Goal: Information Seeking & Learning: Learn about a topic

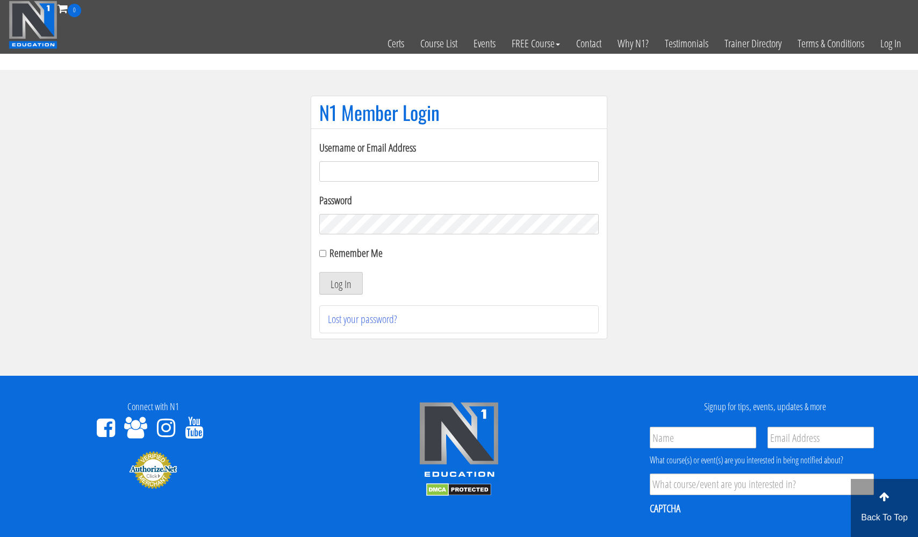
type input "[EMAIL_ADDRESS][DOMAIN_NAME]"
click at [341, 283] on button "Log In" at bounding box center [341, 283] width 44 height 23
click at [334, 283] on button "Log In" at bounding box center [341, 283] width 44 height 23
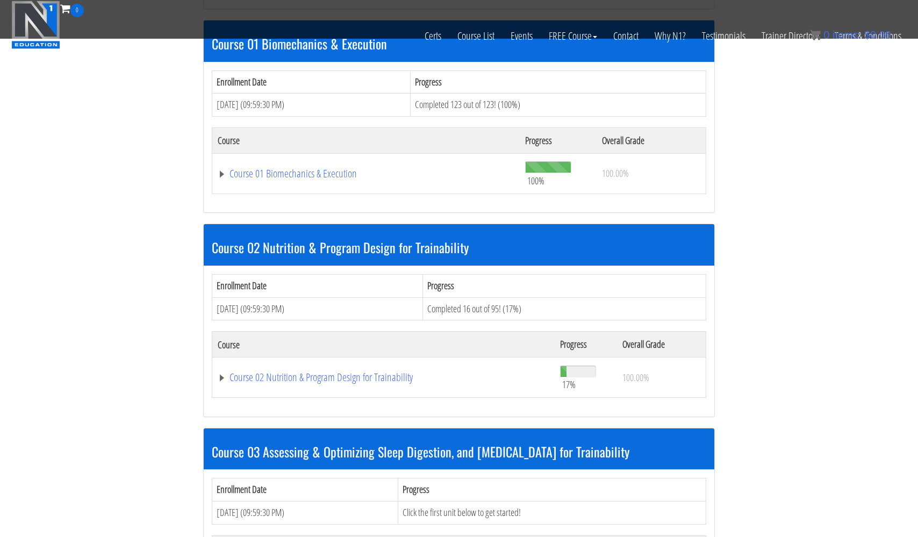
scroll to position [533, 0]
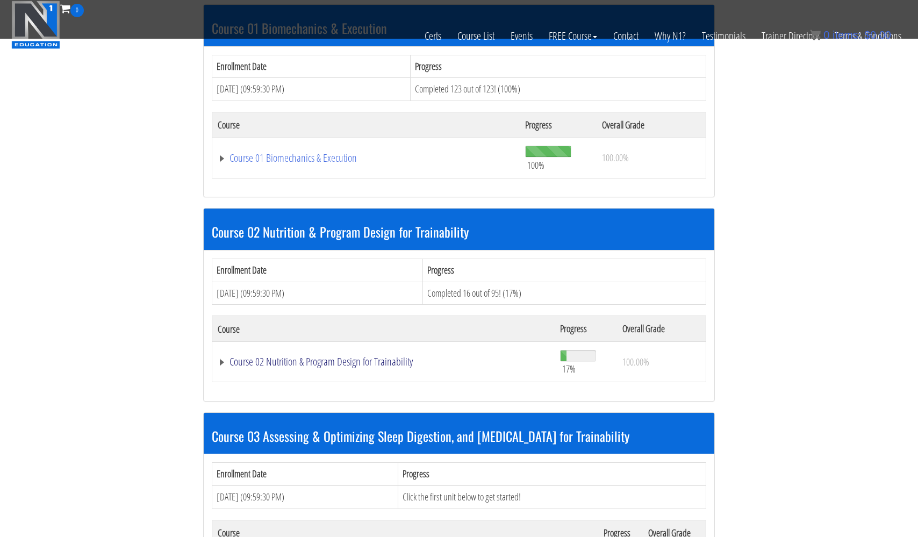
click at [325, 356] on link "Course 02 Nutrition & Program Design for Trainability" at bounding box center [383, 361] width 331 height 11
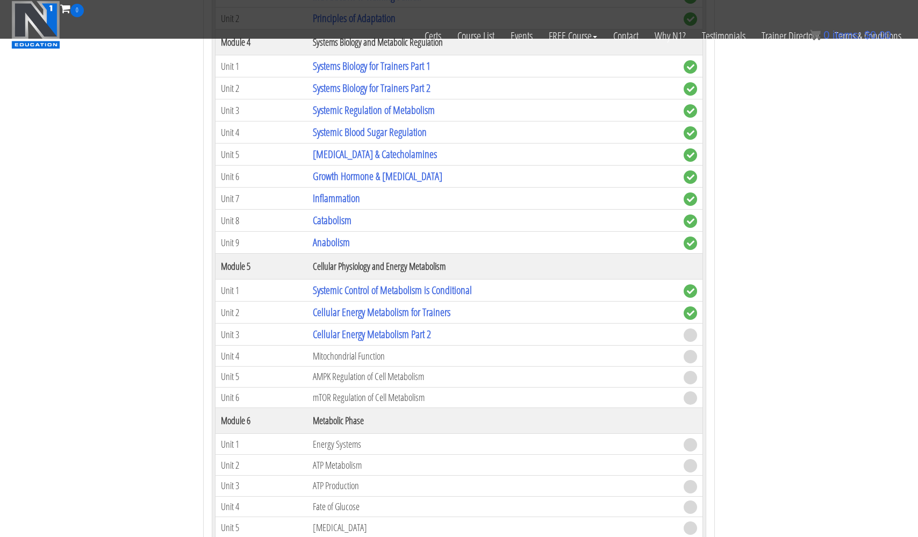
scroll to position [1099, 0]
click at [349, 329] on link "Cellular Energy Metabolism Part 2" at bounding box center [372, 333] width 118 height 15
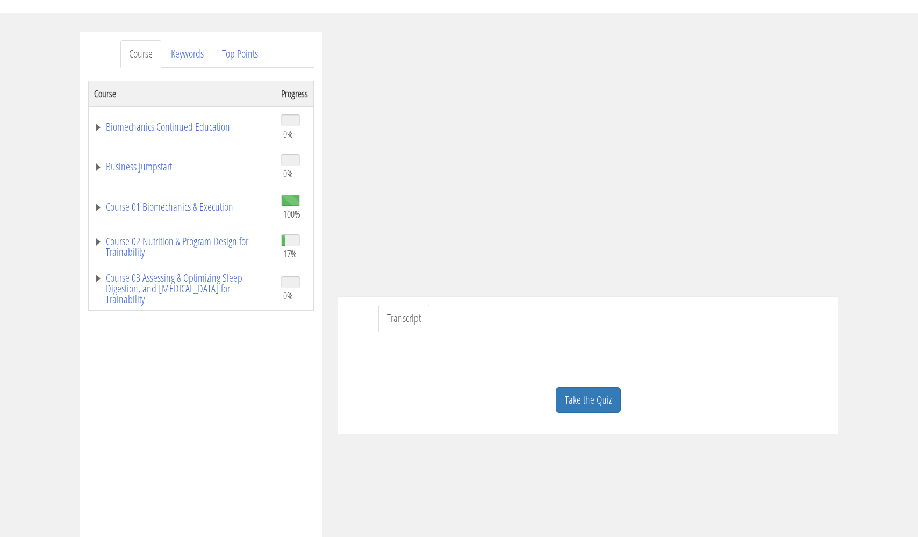
scroll to position [118, 0]
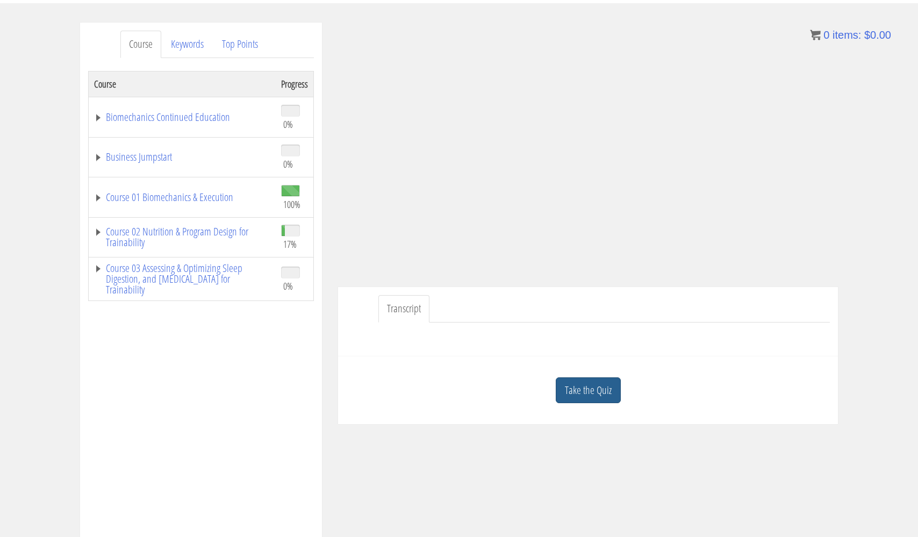
click at [577, 389] on link "Take the Quiz" at bounding box center [587, 390] width 65 height 26
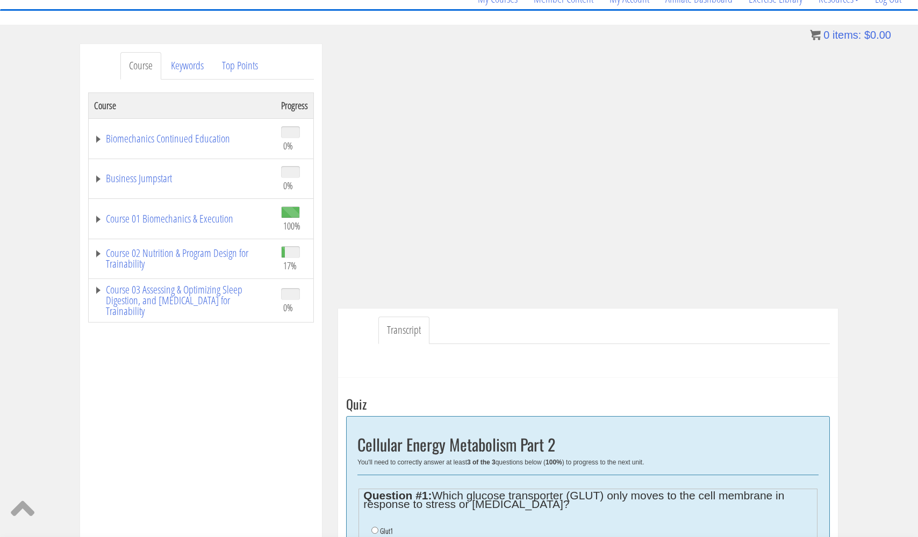
scroll to position [97, 0]
click at [190, 66] on link "Keywords" at bounding box center [187, 65] width 50 height 27
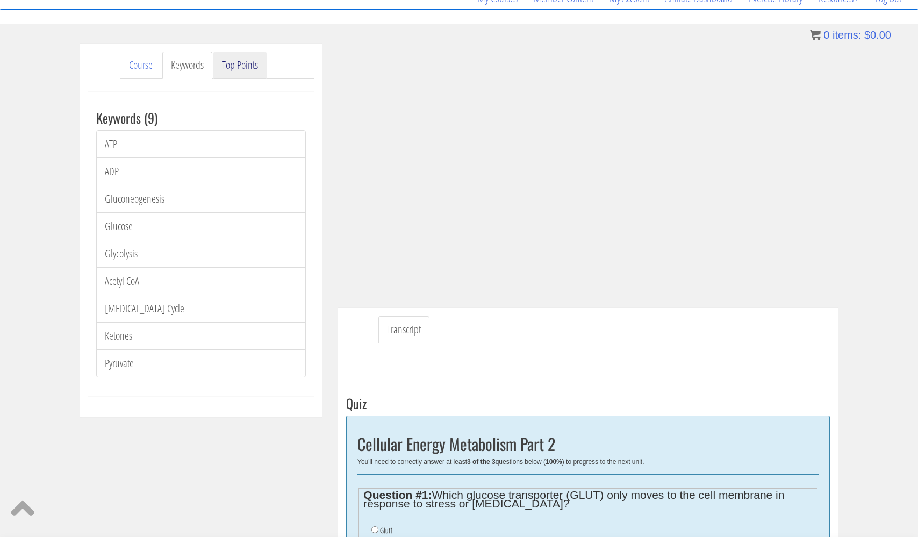
click at [252, 69] on link "Top Points" at bounding box center [239, 65] width 53 height 27
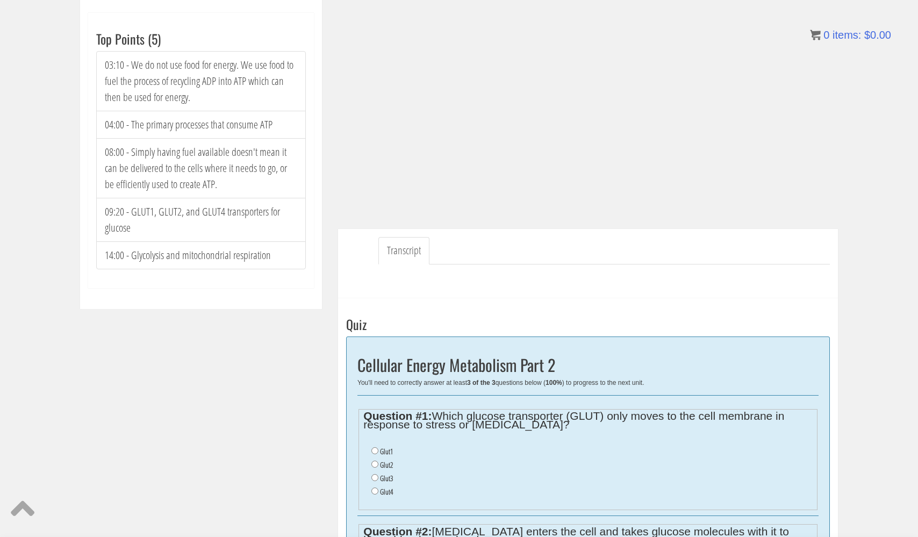
scroll to position [177, 0]
click at [373, 486] on input "Glut4" at bounding box center [374, 489] width 7 height 7
radio input "true"
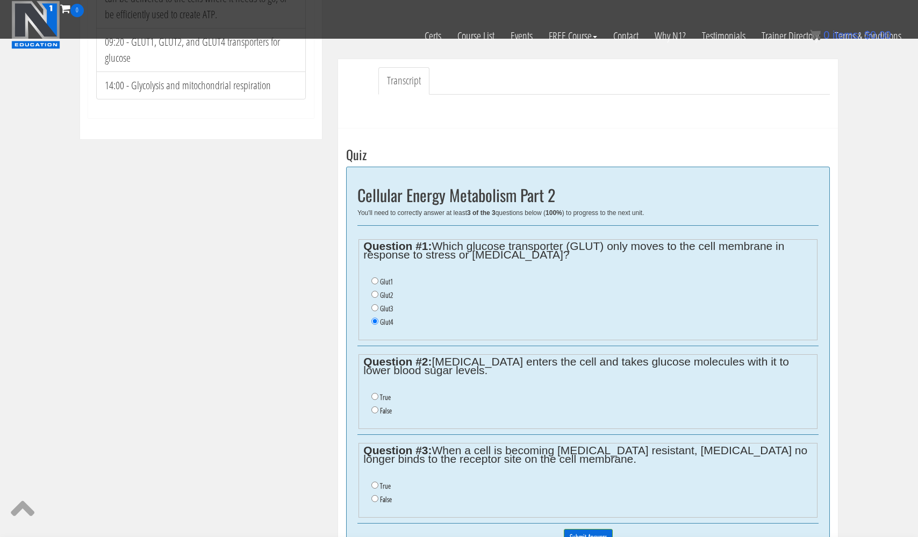
scroll to position [278, 0]
click at [374, 495] on input "False" at bounding box center [374, 498] width 7 height 7
radio input "true"
click at [376, 393] on input "True" at bounding box center [374, 396] width 7 height 7
radio input "true"
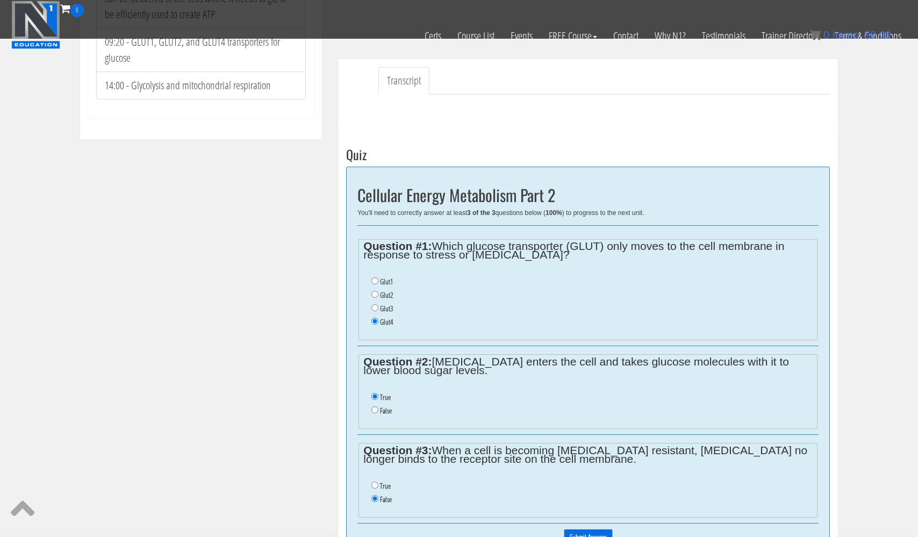
click at [596, 529] on input "Submit Answers" at bounding box center [588, 537] width 49 height 17
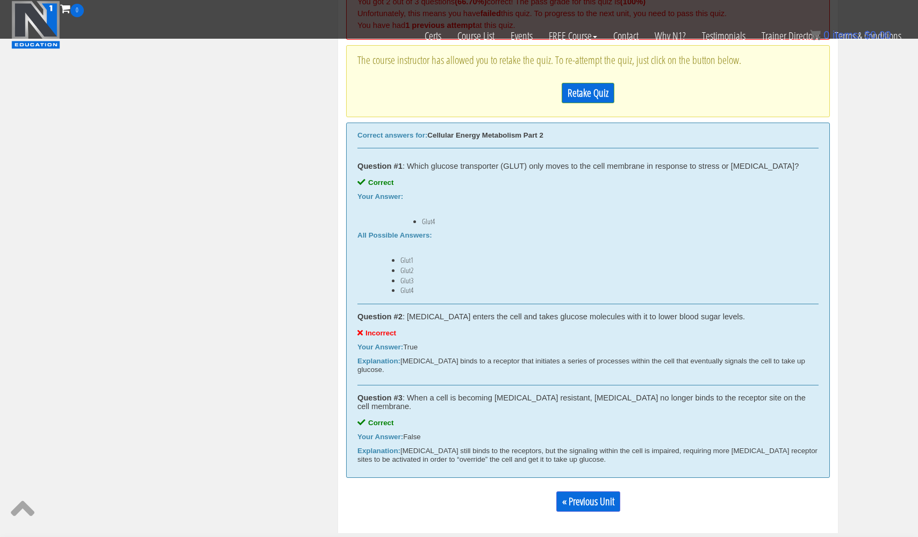
scroll to position [460, 0]
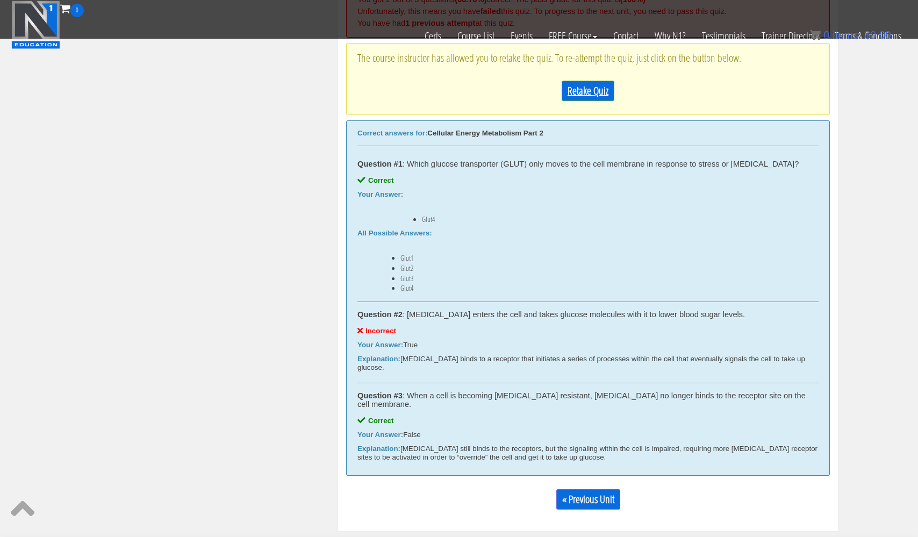
click at [598, 88] on link "Retake Quiz" at bounding box center [587, 91] width 53 height 20
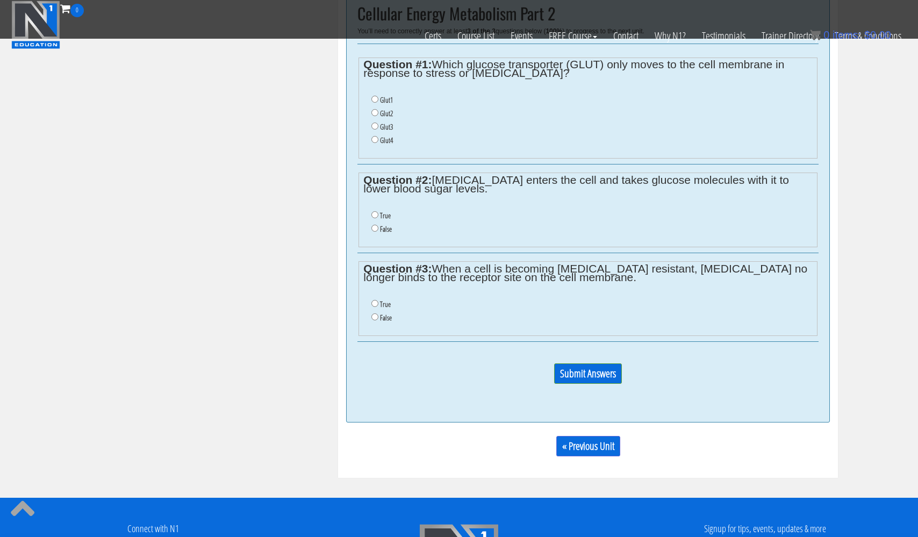
click at [374, 225] on input "False" at bounding box center [374, 228] width 7 height 7
radio input "true"
click at [376, 313] on input "False" at bounding box center [374, 316] width 7 height 7
radio input "true"
click at [376, 136] on input "Glut4" at bounding box center [374, 139] width 7 height 7
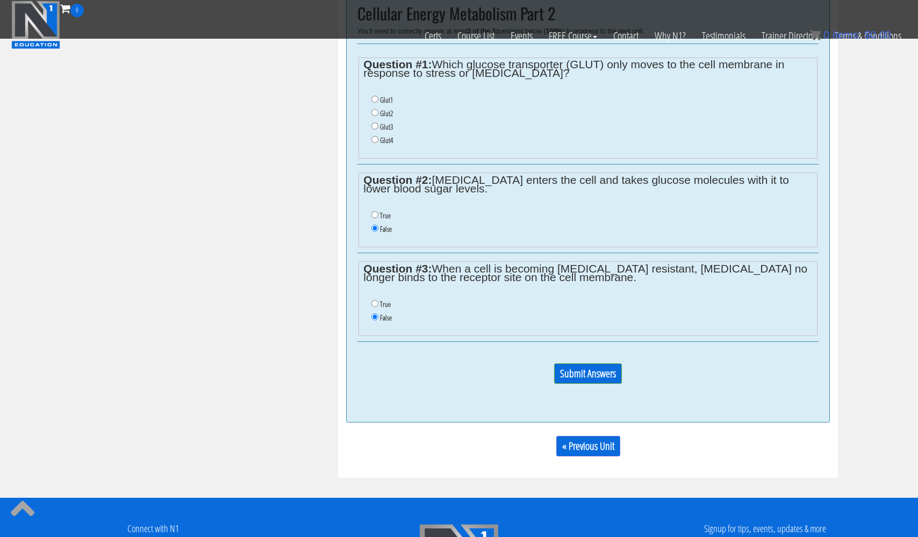
radio input "true"
click at [581, 363] on input "Submit Answers" at bounding box center [588, 373] width 68 height 20
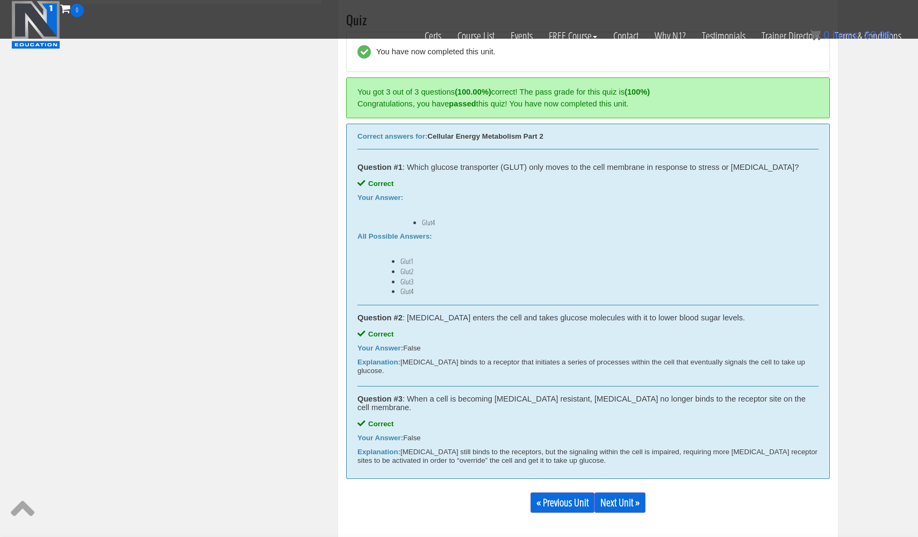
scroll to position [391, 0]
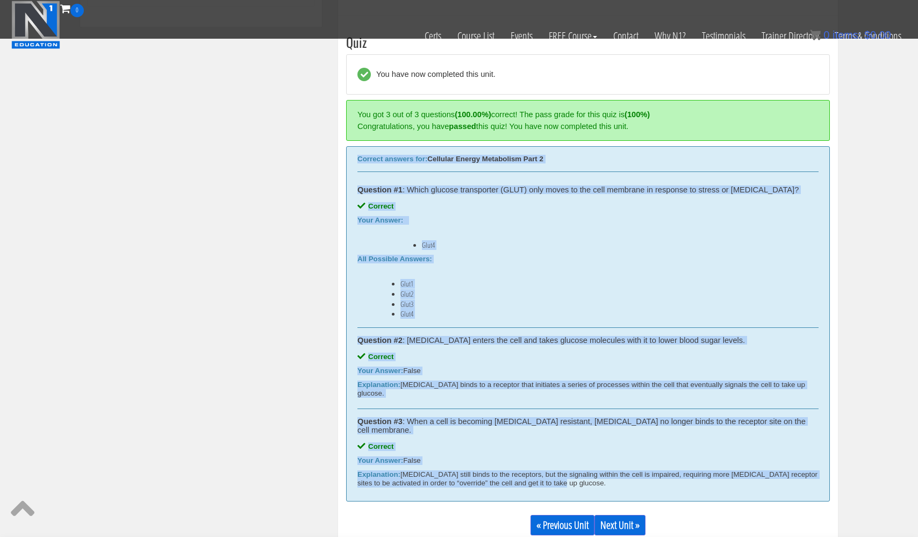
drag, startPoint x: 356, startPoint y: 154, endPoint x: 561, endPoint y: 467, distance: 374.9
click at [561, 467] on div "Correct answers for: Cellular Energy Metabolism Part 2 Question #1 : Which gluc…" at bounding box center [588, 323] width 484 height 355
copy div "Correct answers for: Cellular Energy Metabolism Part 2 Question #1 : Which gluc…"
click at [620, 515] on link "Next Unit »" at bounding box center [619, 525] width 51 height 20
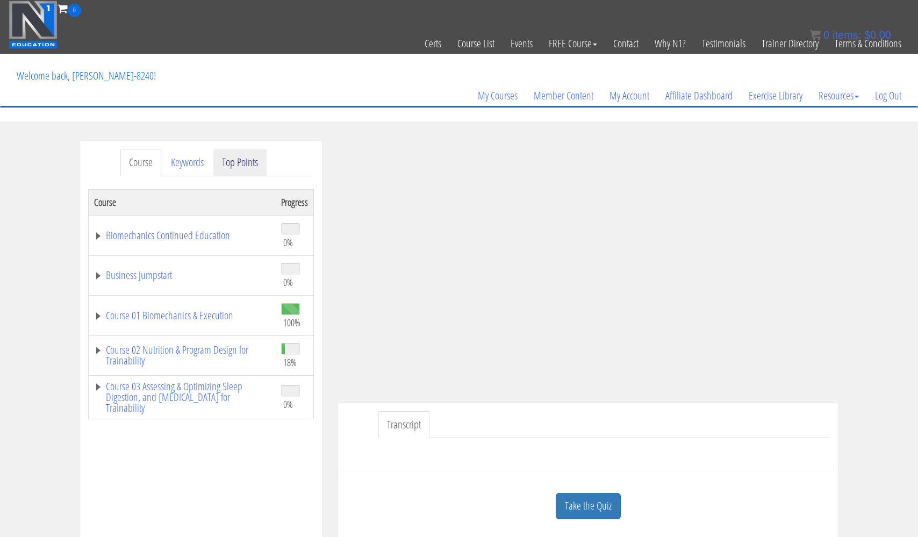
click at [253, 160] on link "Top Points" at bounding box center [239, 162] width 53 height 27
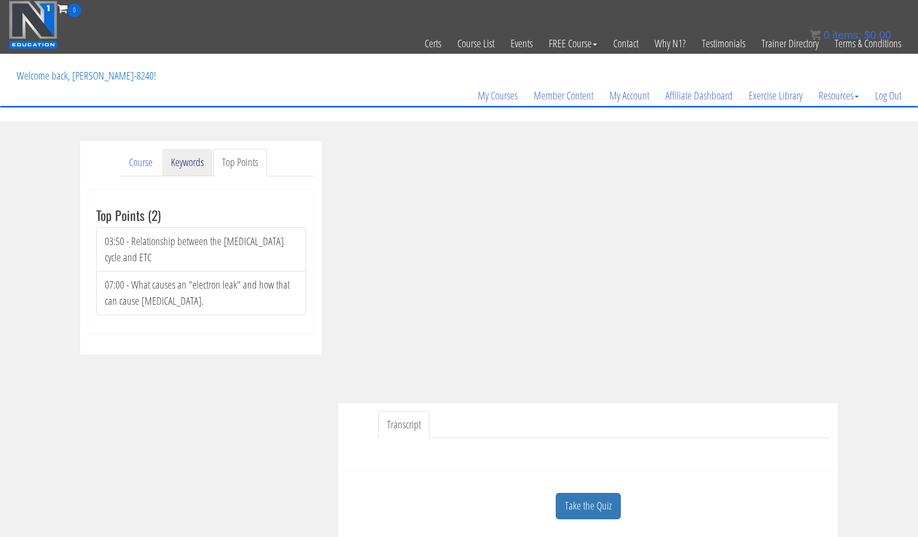
click at [198, 161] on link "Keywords" at bounding box center [187, 162] width 50 height 27
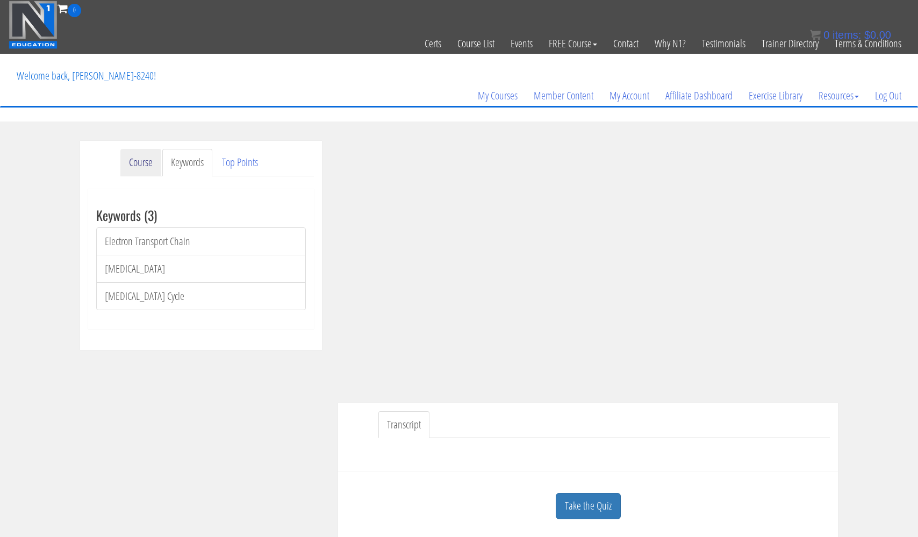
click at [142, 165] on link "Course" at bounding box center [140, 162] width 41 height 27
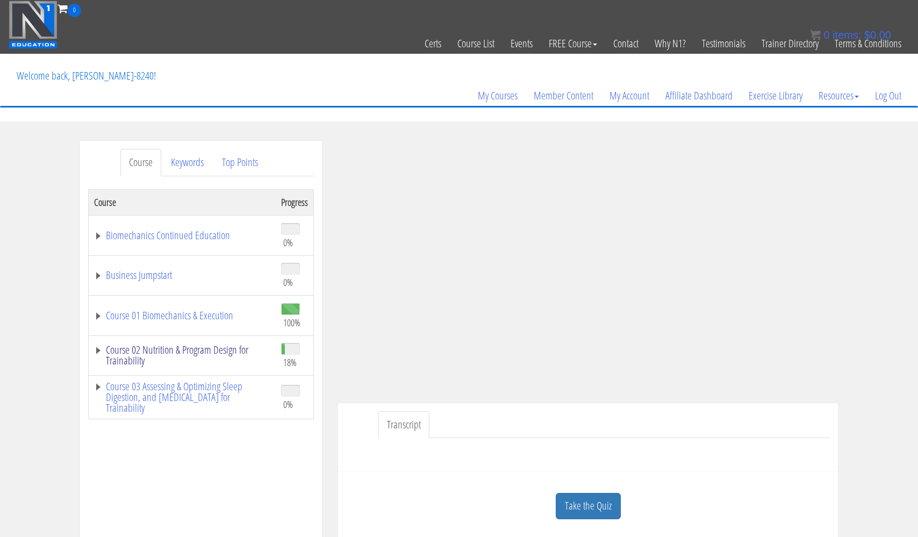
click at [193, 345] on link "Course 02 Nutrition & Program Design for Trainability" at bounding box center [182, 354] width 176 height 21
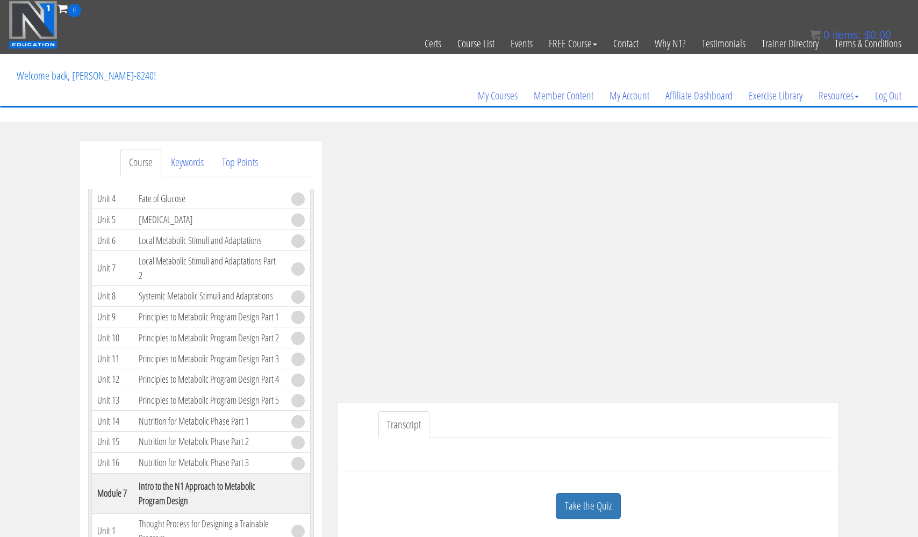
scroll to position [881, 0]
